Goal: Navigation & Orientation: Find specific page/section

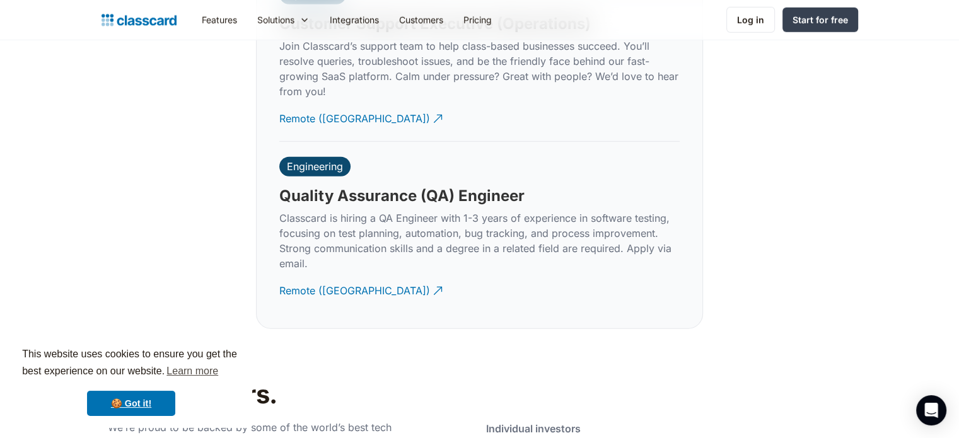
scroll to position [3826, 0]
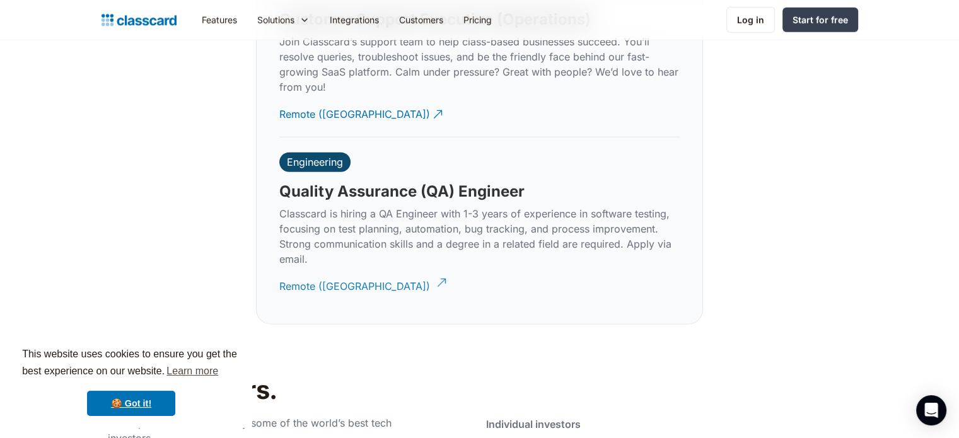
click at [303, 271] on div "Remote ([GEOGRAPHIC_DATA])" at bounding box center [354, 281] width 151 height 25
click at [318, 156] on div "Engineering" at bounding box center [315, 162] width 56 height 13
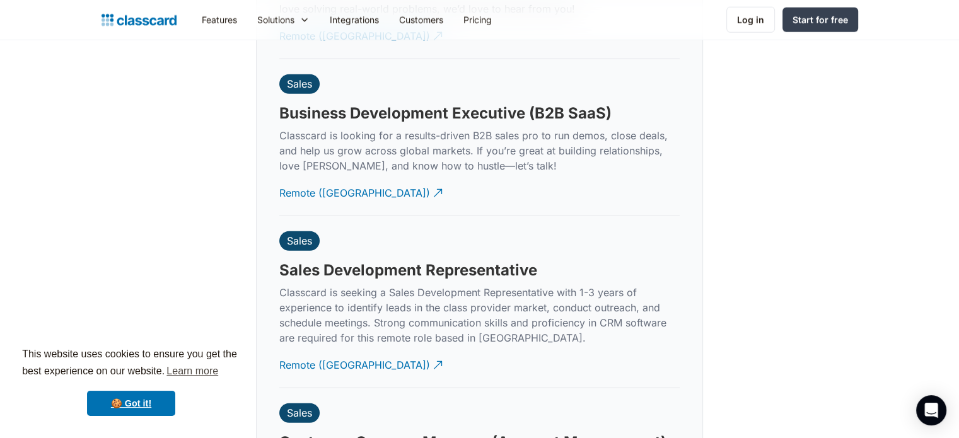
scroll to position [3215, 0]
click at [765, 21] on link "Log in" at bounding box center [750, 20] width 49 height 26
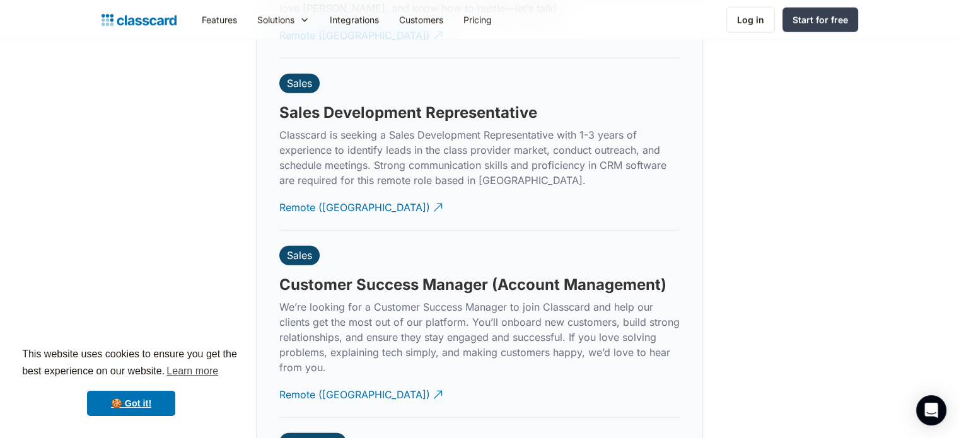
scroll to position [3382, 0]
